Goal: Information Seeking & Learning: Learn about a topic

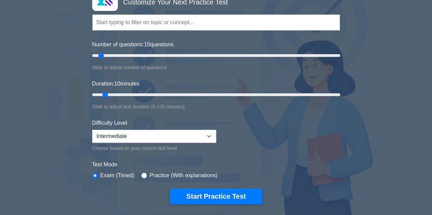
scroll to position [62, 0]
